Goal: Task Accomplishment & Management: Use online tool/utility

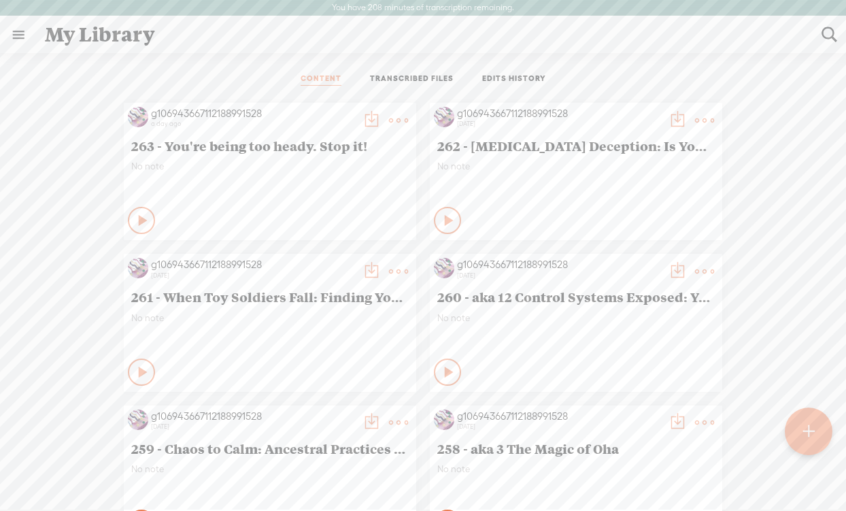
click at [808, 431] on t at bounding box center [808, 432] width 12 height 30
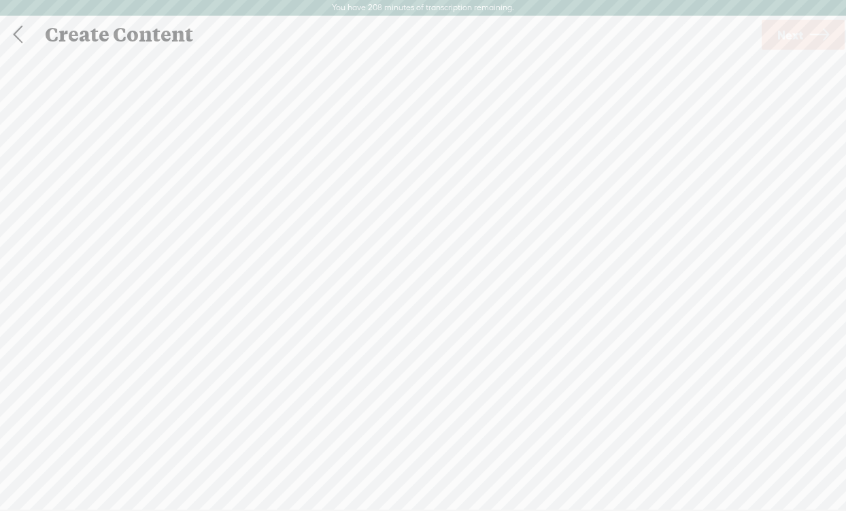
scroll to position [1, 0]
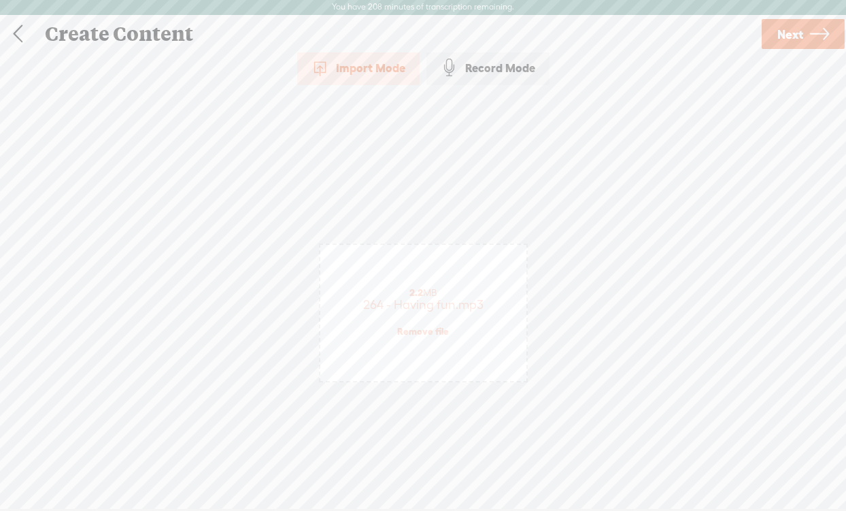
click at [785, 36] on span "Next" at bounding box center [790, 34] width 26 height 35
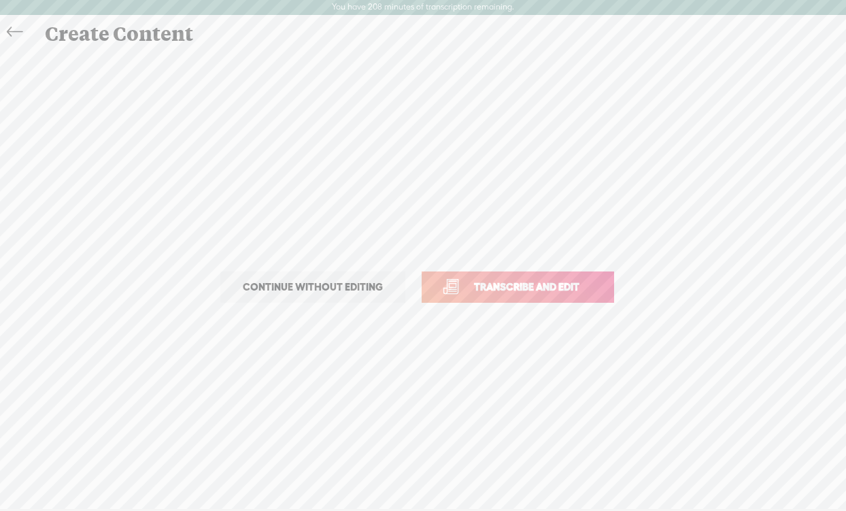
click at [496, 287] on span "Transcribe and edit" at bounding box center [527, 287] width 134 height 16
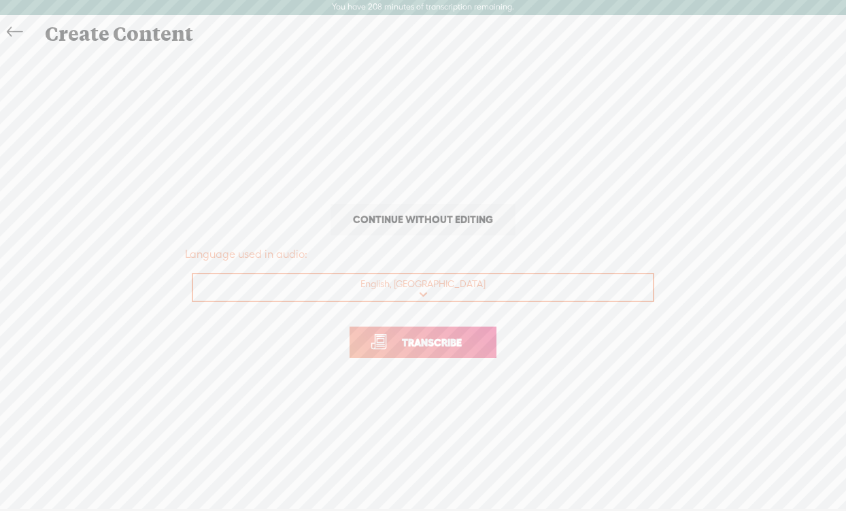
click at [420, 331] on link "Transcribe" at bounding box center [422, 341] width 147 height 31
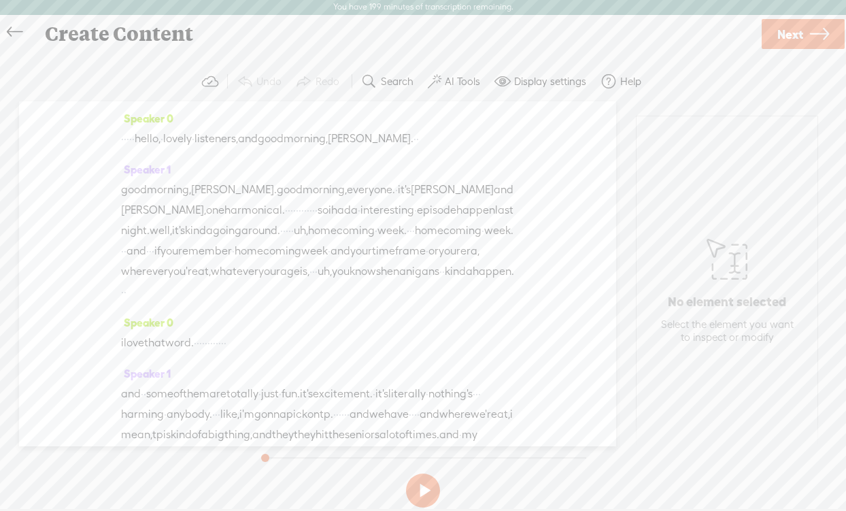
click at [160, 136] on span "hello," at bounding box center [148, 138] width 26 height 20
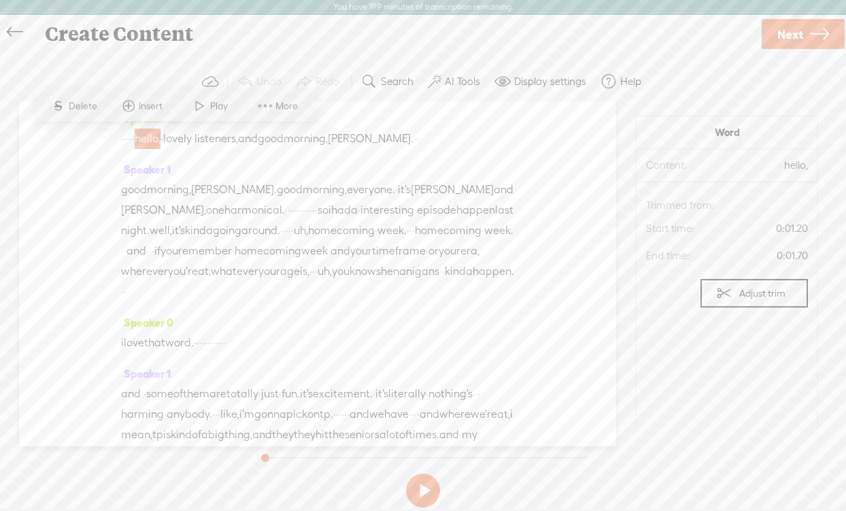
click at [160, 139] on span "hello," at bounding box center [148, 138] width 26 height 20
drag, startPoint x: 160, startPoint y: 139, endPoint x: 139, endPoint y: 139, distance: 21.1
click at [139, 139] on div "· · · · · hello, · lovely · listeners, and good morning, [PERSON_NAME]. · ·" at bounding box center [317, 138] width 393 height 20
click at [129, 139] on span "·" at bounding box center [127, 138] width 3 height 20
drag, startPoint x: 124, startPoint y: 136, endPoint x: 158, endPoint y: 135, distance: 34.0
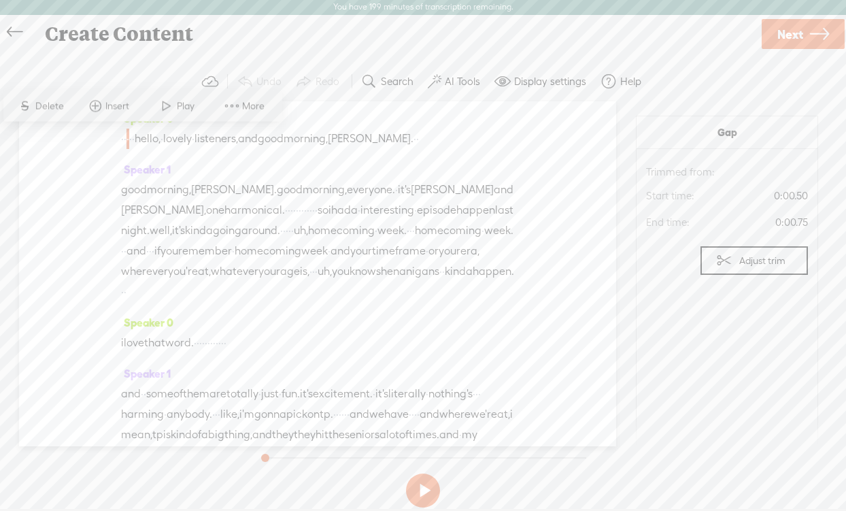
click at [158, 135] on div "· · · · · hello, · lovely · listeners, and good morning, [PERSON_NAME]. · ·" at bounding box center [317, 138] width 393 height 20
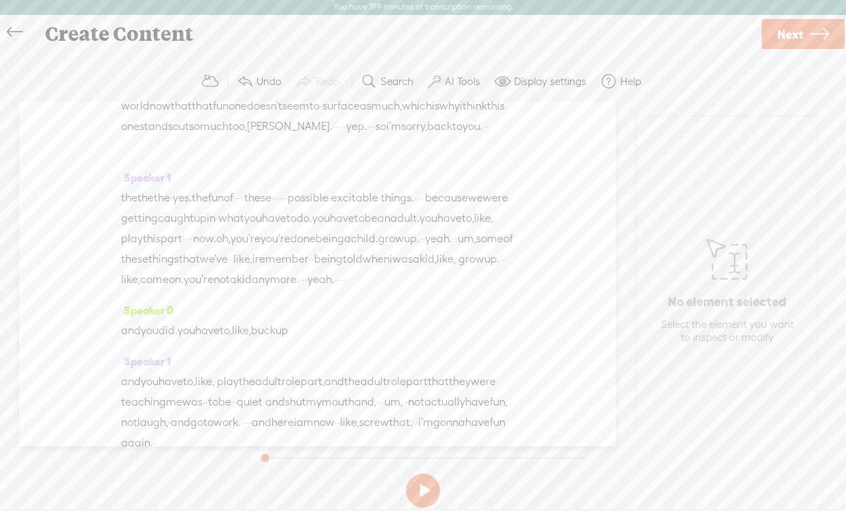
scroll to position [0, 0]
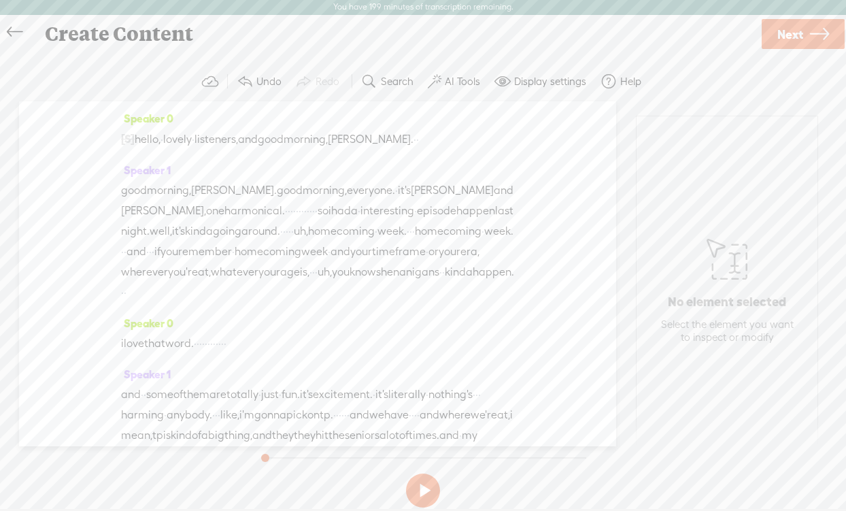
click at [794, 31] on span "Next" at bounding box center [790, 34] width 26 height 35
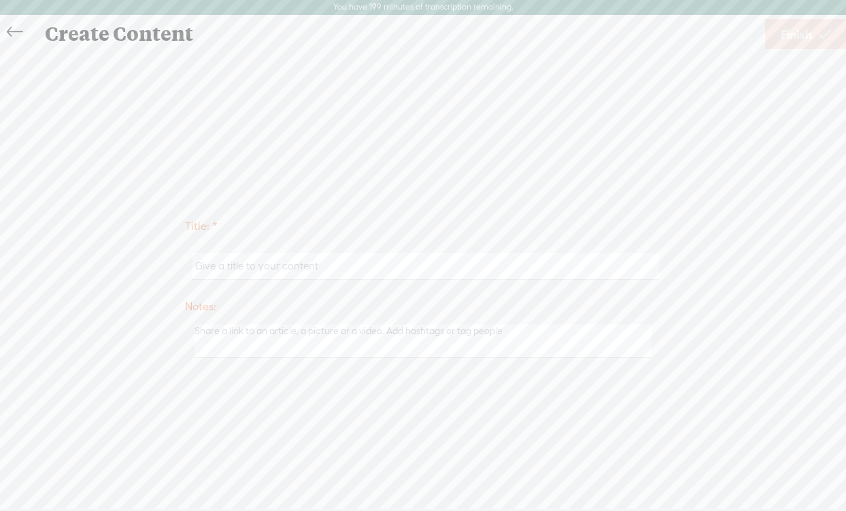
click at [232, 267] on input "text" at bounding box center [425, 266] width 466 height 27
paste input "264 - Having fun"
type input "264 - Having fun"
click at [789, 39] on span "Finish" at bounding box center [795, 34] width 31 height 35
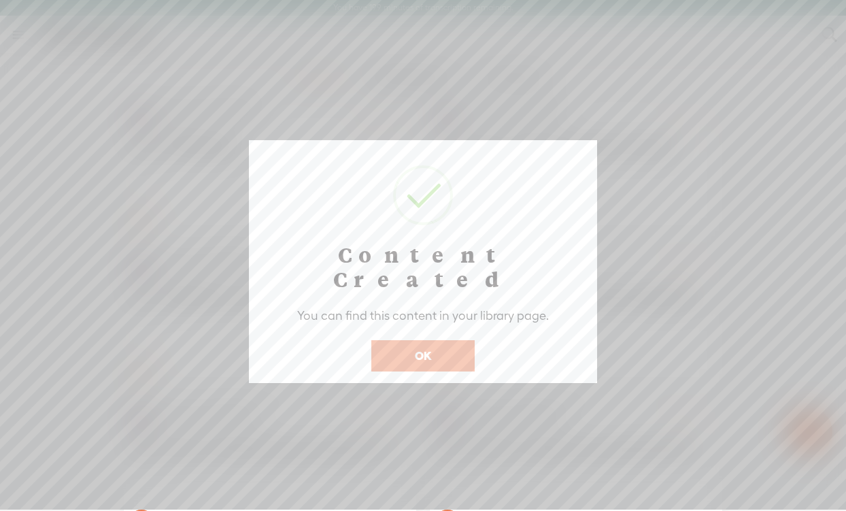
click at [417, 340] on button "OK" at bounding box center [422, 355] width 103 height 31
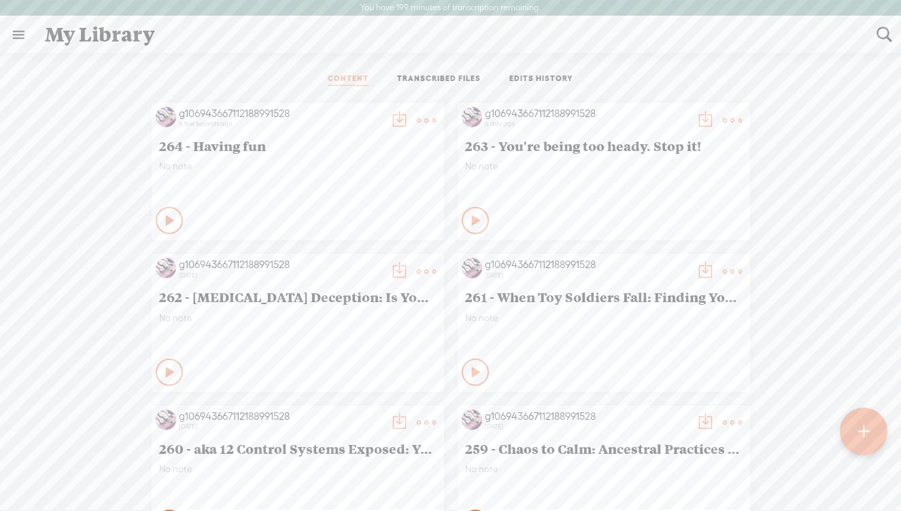
click at [423, 117] on t at bounding box center [426, 120] width 19 height 19
click at [332, 165] on link "Edit" at bounding box center [362, 165] width 136 height 31
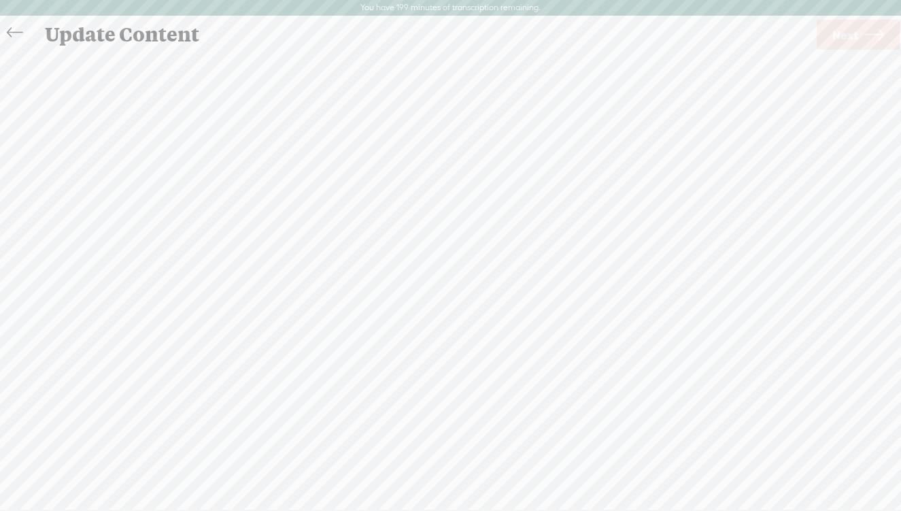
scroll to position [1, 0]
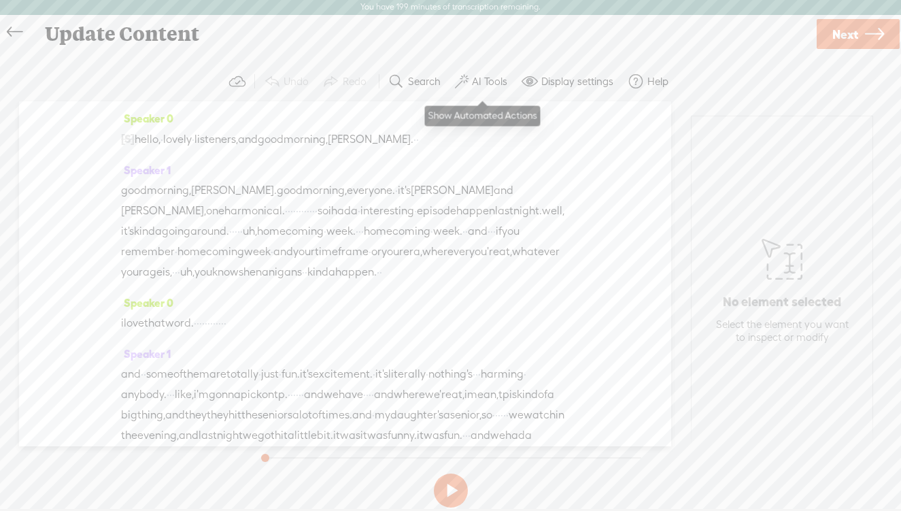
click at [494, 78] on label "AI Tools" at bounding box center [489, 82] width 35 height 14
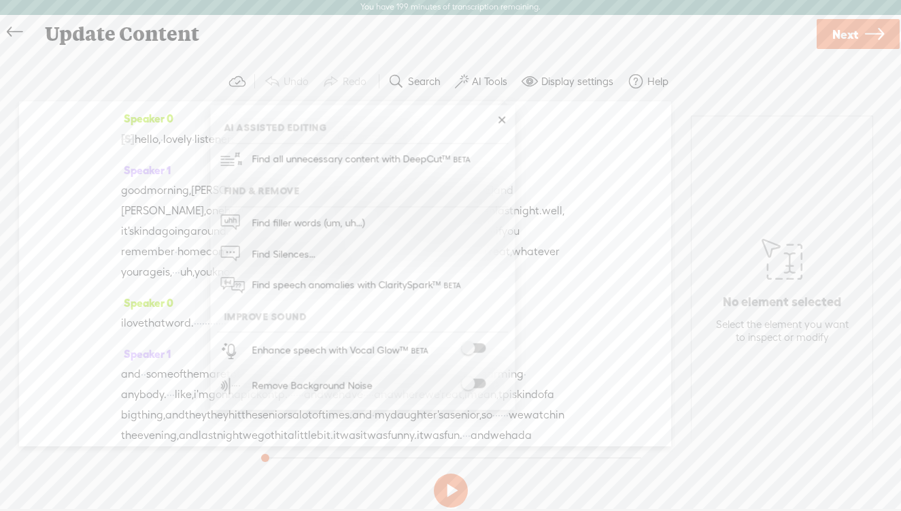
click at [483, 347] on span at bounding box center [473, 348] width 24 height 10
click at [830, 36] on link "Next" at bounding box center [857, 35] width 83 height 30
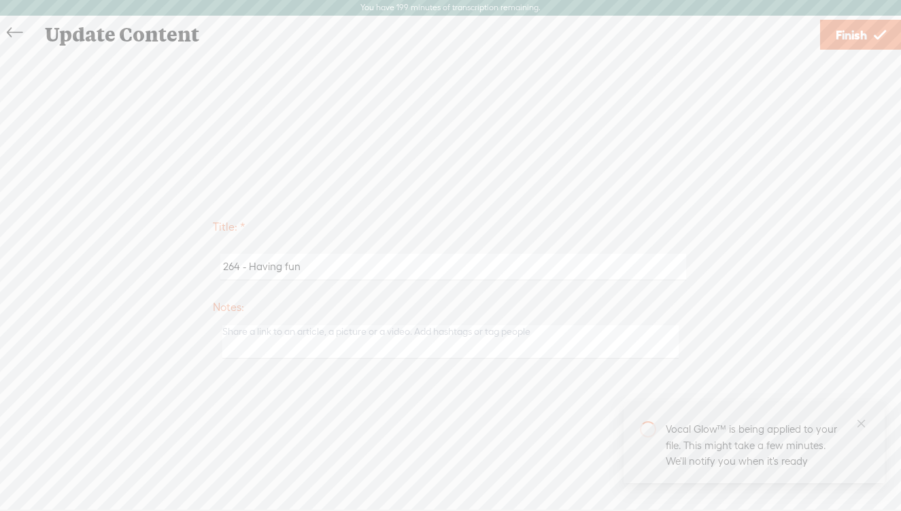
drag, startPoint x: 249, startPoint y: 267, endPoint x: 419, endPoint y: 266, distance: 169.9
click at [419, 268] on input "264 - Having fun" at bounding box center [453, 267] width 466 height 27
paste input "Boundless You: Fun, Free, and Powerful. It's Time."
type input "264 - Boundless You: Fun, Free, and Powerful. It's Time."
click at [843, 38] on span "Finish" at bounding box center [850, 35] width 31 height 35
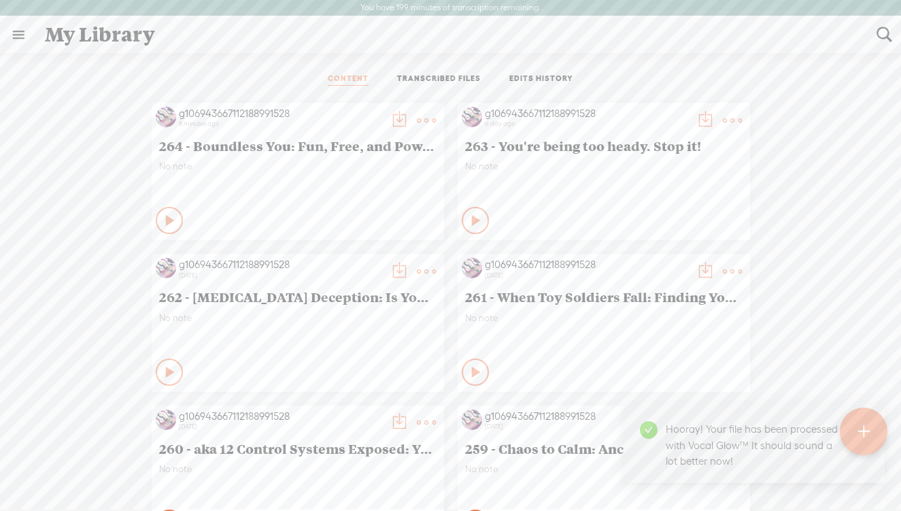
scroll to position [1, 0]
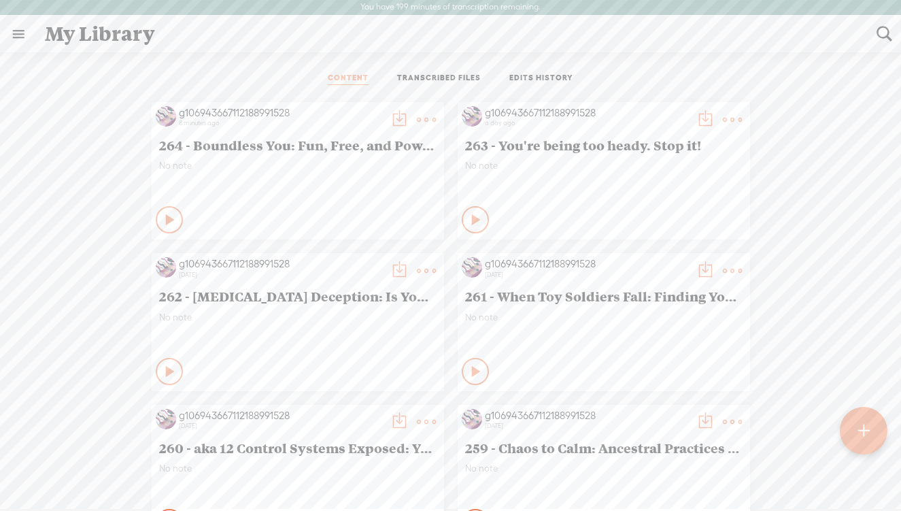
click at [394, 118] on t at bounding box center [399, 119] width 19 height 19
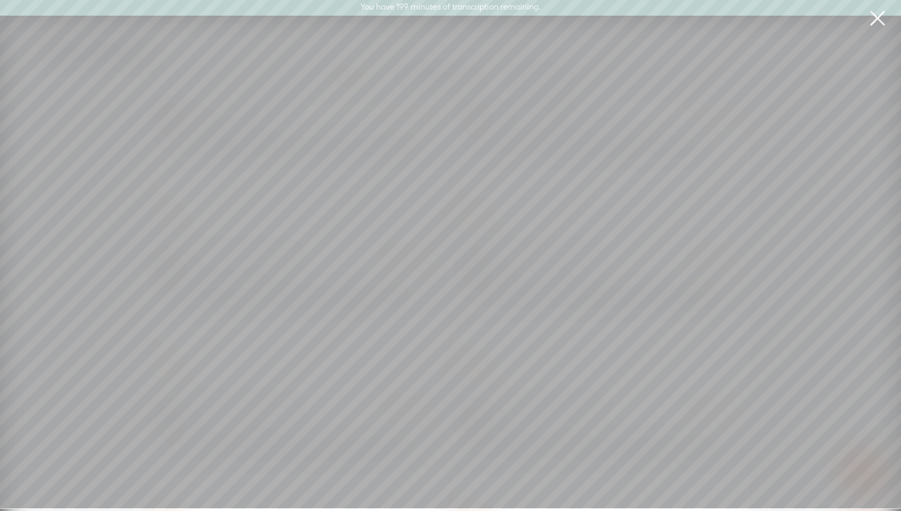
scroll to position [0, 0]
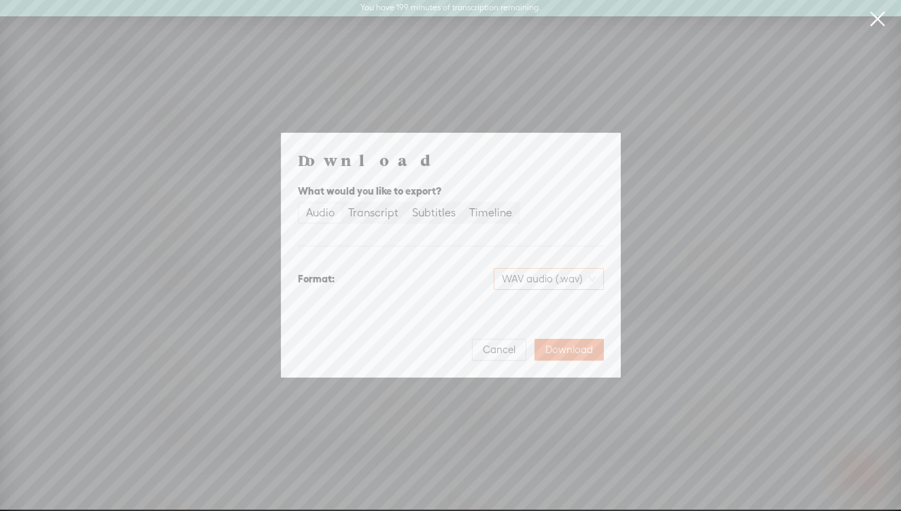
click at [533, 273] on span "WAV audio (.wav)" at bounding box center [549, 279] width 94 height 20
click at [528, 308] on div "MP3 audio (.mp3)" at bounding box center [536, 307] width 111 height 14
click at [570, 347] on span "Download" at bounding box center [569, 350] width 48 height 14
